Goal: Check status: Check status

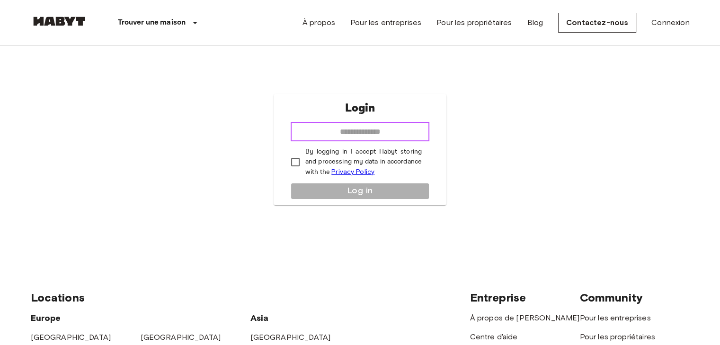
click at [356, 135] on input "email" at bounding box center [359, 132] width 139 height 19
type input "**********"
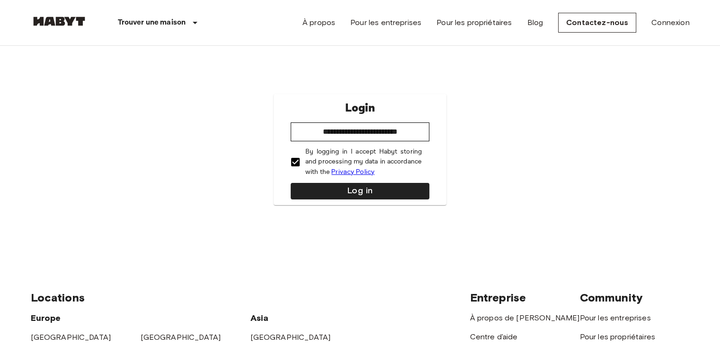
click at [651, 101] on div "**********" at bounding box center [360, 149] width 659 height 207
drag, startPoint x: 422, startPoint y: 123, endPoint x: 159, endPoint y: 139, distance: 263.1
click at [159, 139] on div "**********" at bounding box center [360, 149] width 659 height 207
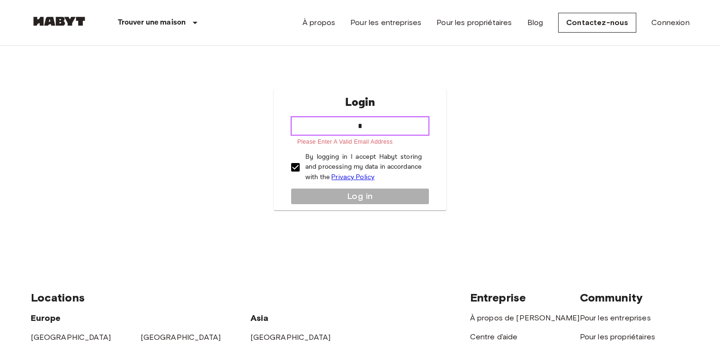
type input "**********"
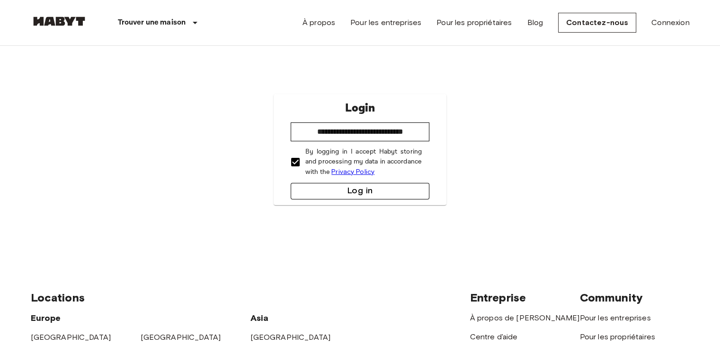
click at [347, 187] on button "Log in" at bounding box center [359, 191] width 139 height 17
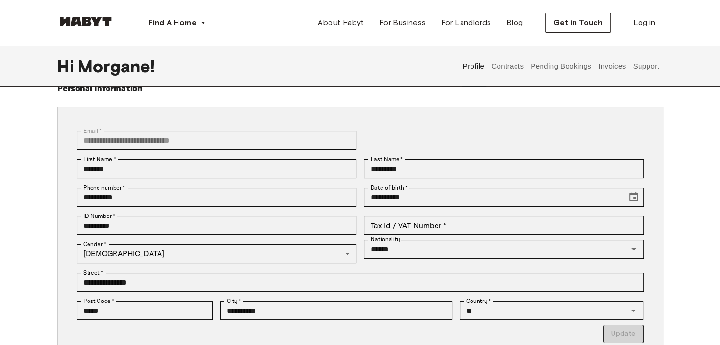
scroll to position [47, 0]
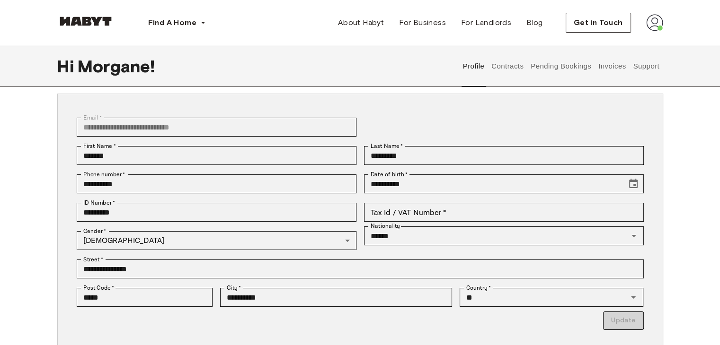
click at [514, 68] on button "Contracts" at bounding box center [507, 66] width 35 height 42
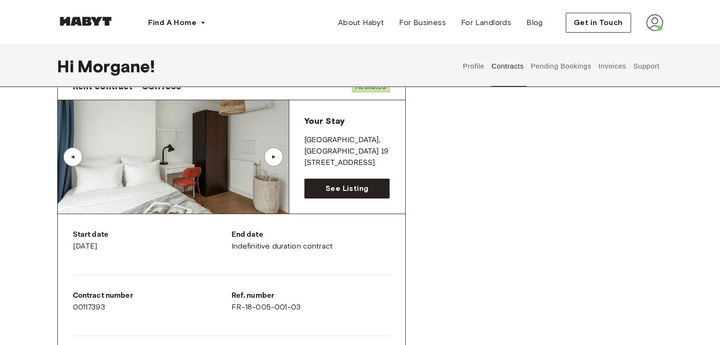
scroll to position [142, 0]
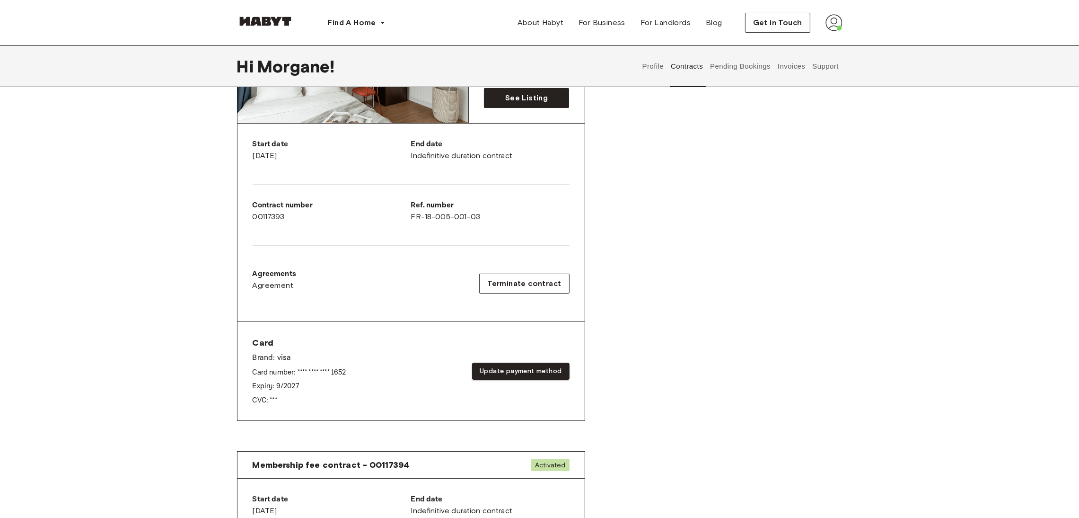
click at [719, 290] on div "Rent contract - 00117393 Activated ▲ ▲ Your Stay PARIS , Paris 19 64 rue de l'O…" at bounding box center [540, 208] width 606 height 469
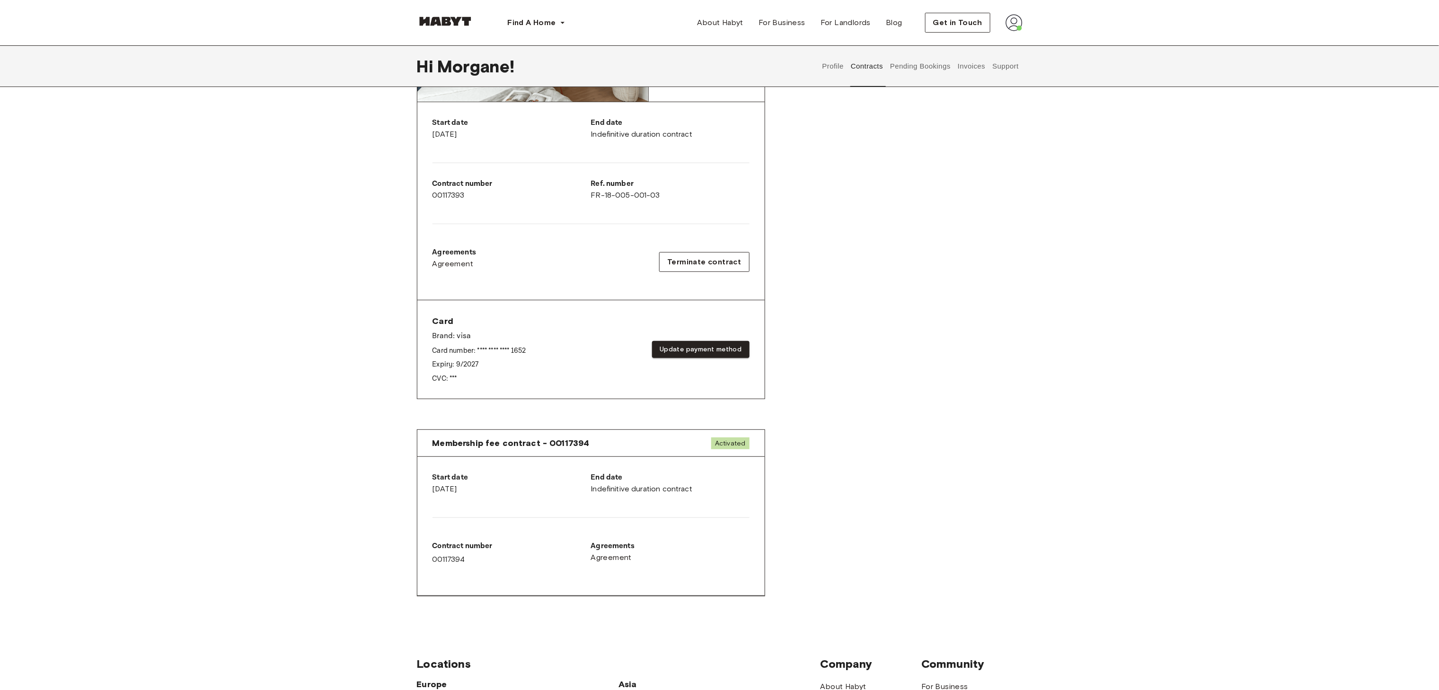
scroll to position [189, 0]
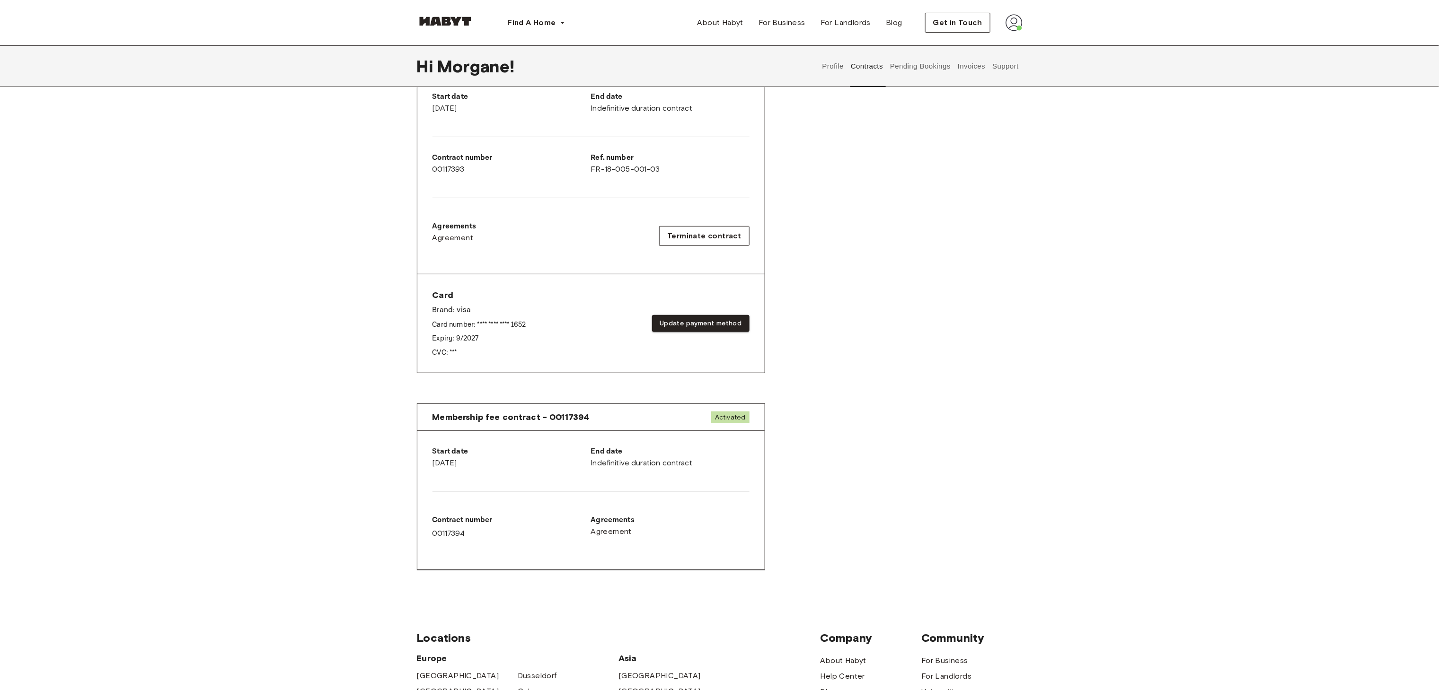
drag, startPoint x: 171, startPoint y: 381, endPoint x: 202, endPoint y: 365, distance: 35.8
click at [171, 345] on div "Contracts Rent contract - 00117393 Activated ▲ ▲ Your Stay PARIS , Paris 19 64 …" at bounding box center [719, 253] width 1439 height 680
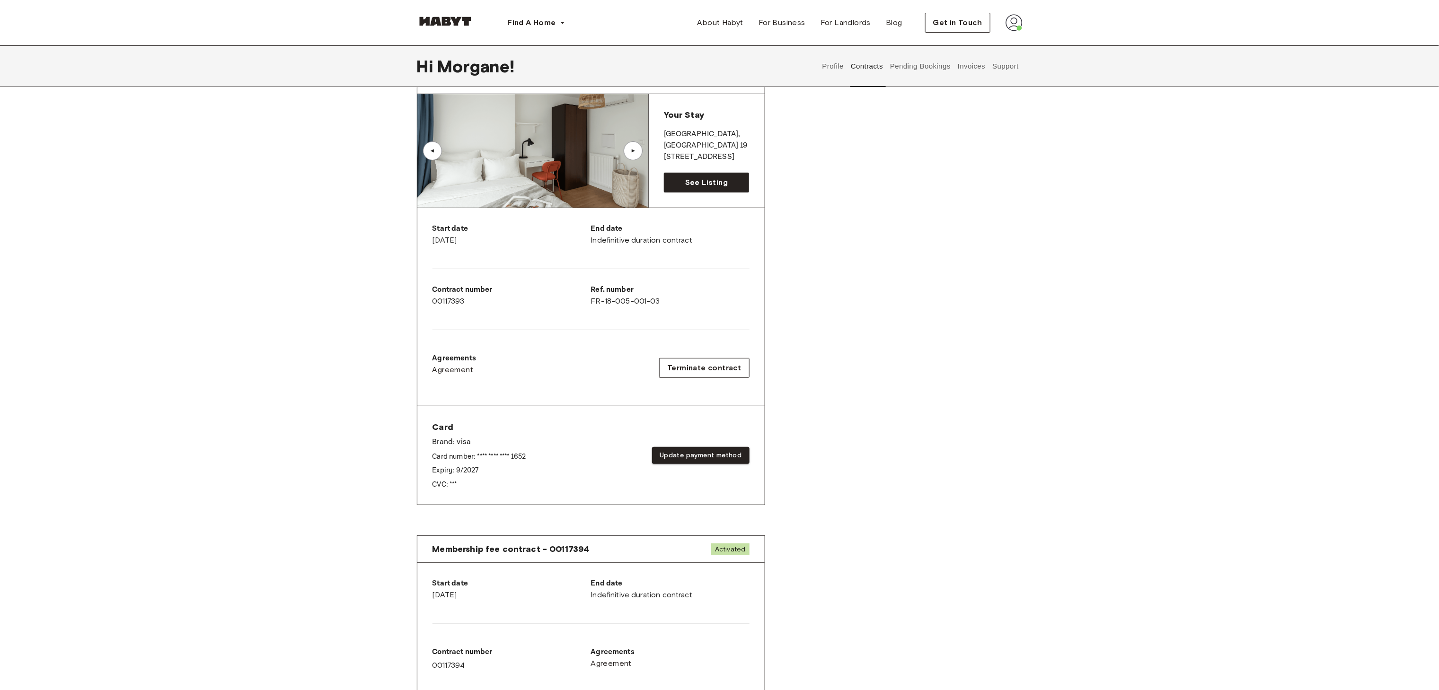
scroll to position [0, 0]
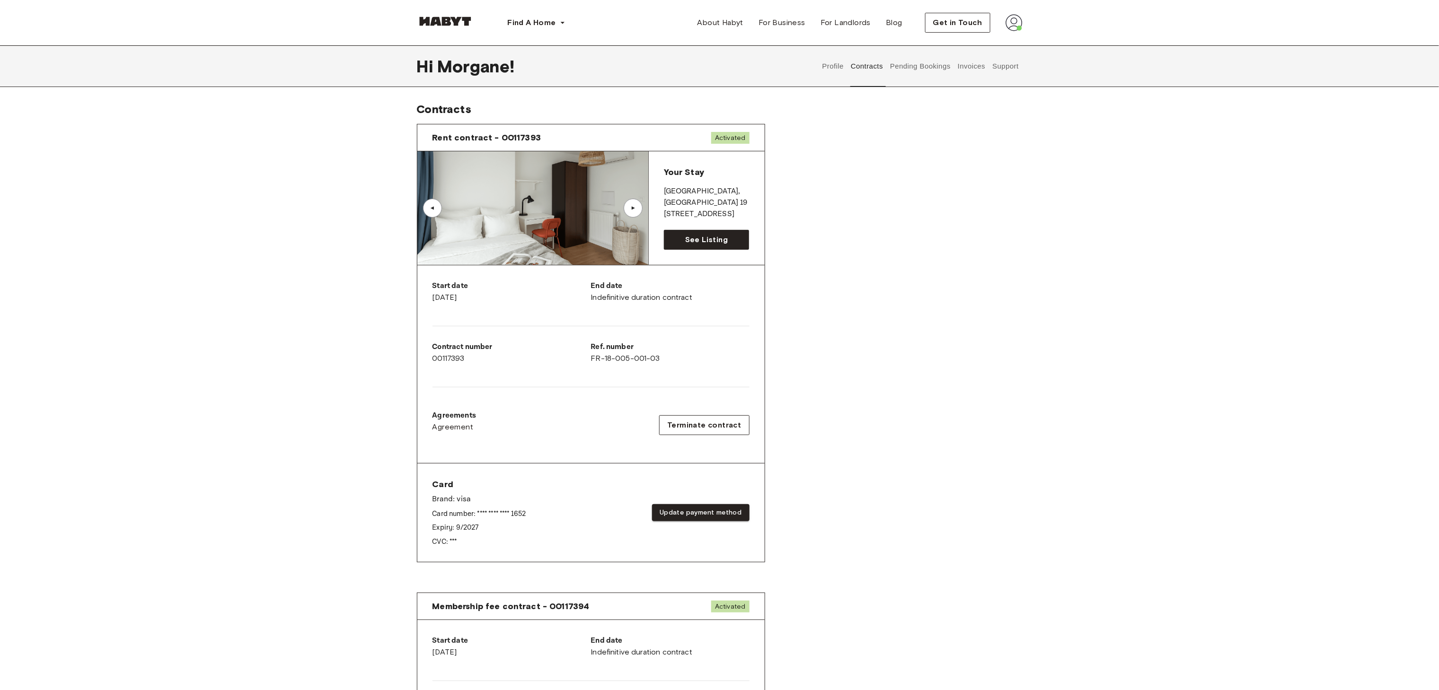
click at [719, 64] on button "Pending Bookings" at bounding box center [920, 66] width 63 height 42
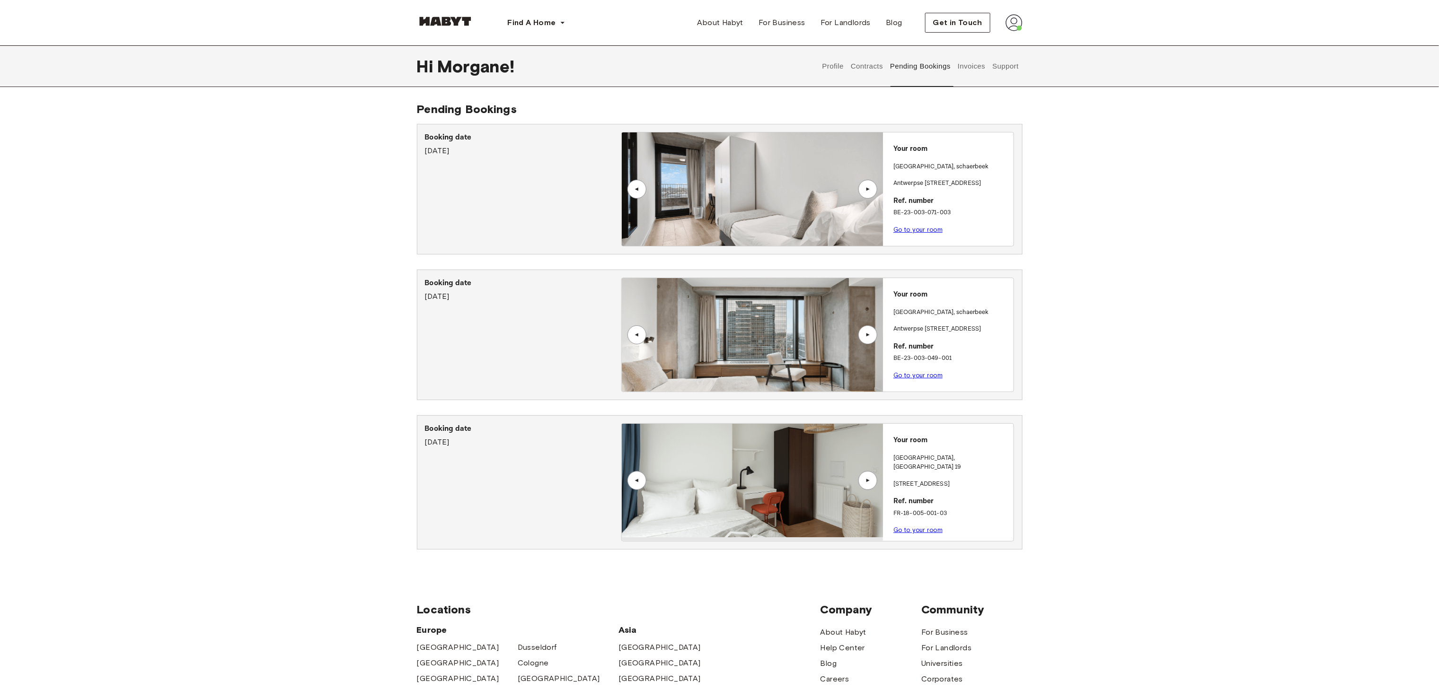
click at [0, 345] on div "Pending Bookings Booking date November 14th, 2024 ▲ ▲ Your room BRUSSELS , scha…" at bounding box center [719, 333] width 1439 height 463
click at [719, 345] on link "Go to your room" at bounding box center [917, 530] width 49 height 7
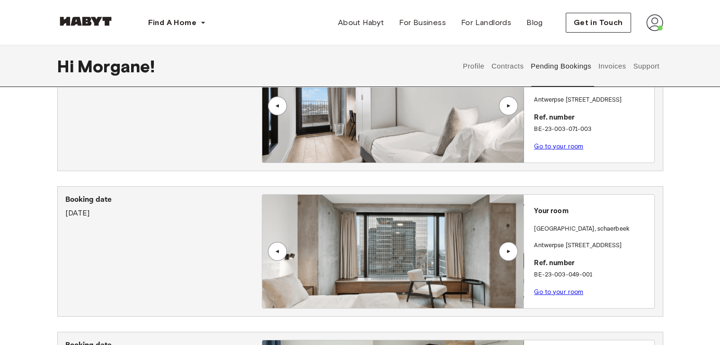
scroll to position [70, 0]
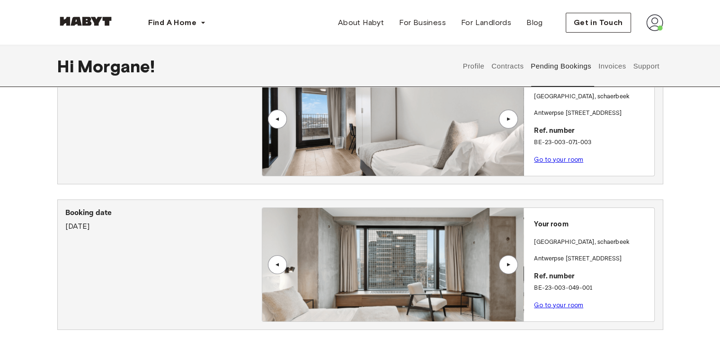
click at [505, 67] on button "Contracts" at bounding box center [507, 66] width 35 height 42
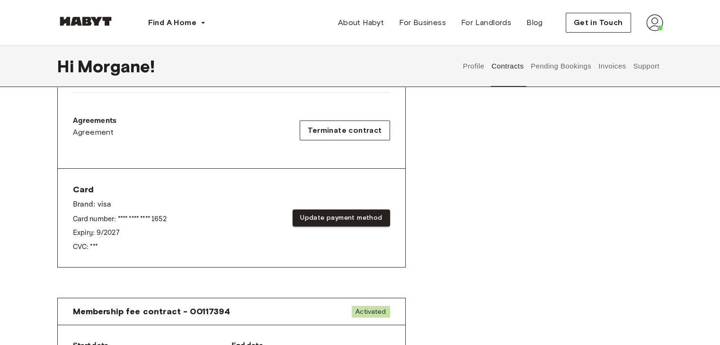
scroll to position [212, 0]
